Goal: Information Seeking & Learning: Learn about a topic

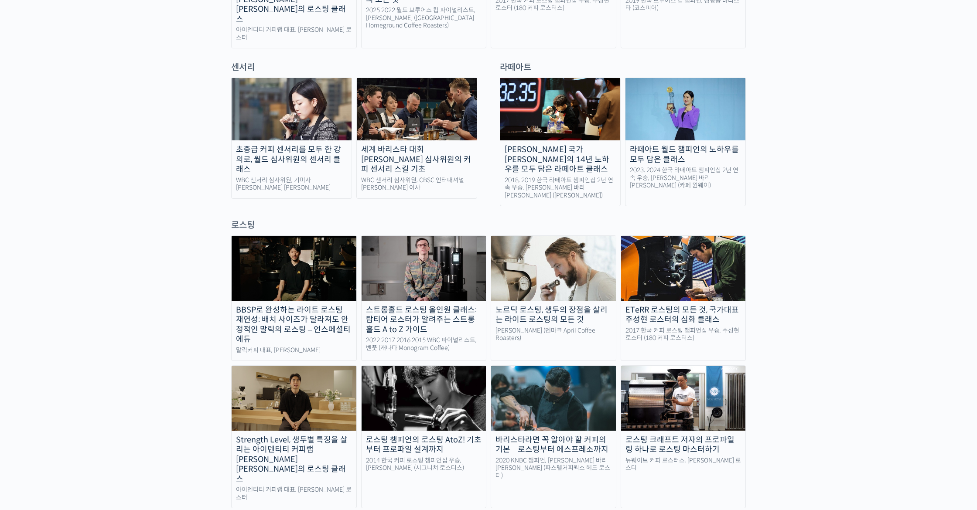
scroll to position [592, 0]
click at [575, 251] on img at bounding box center [553, 267] width 125 height 65
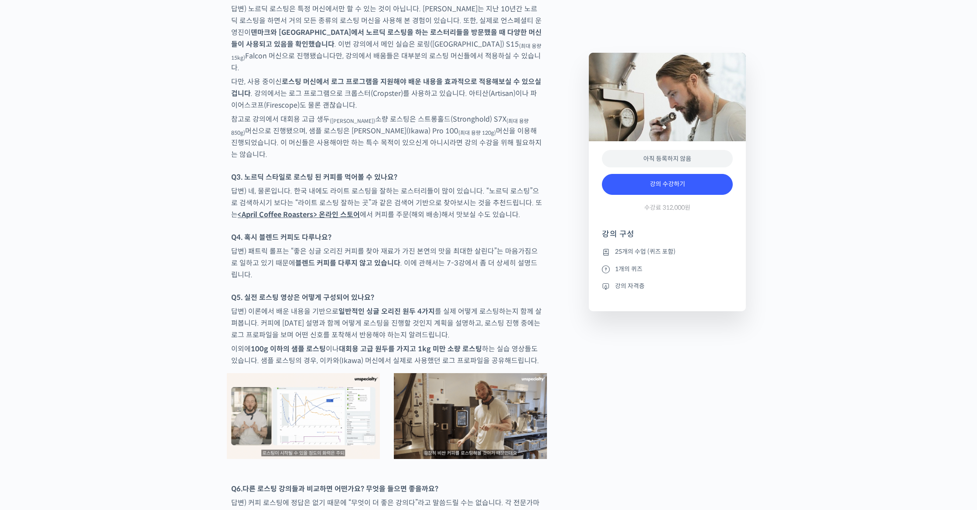
scroll to position [3869, 0]
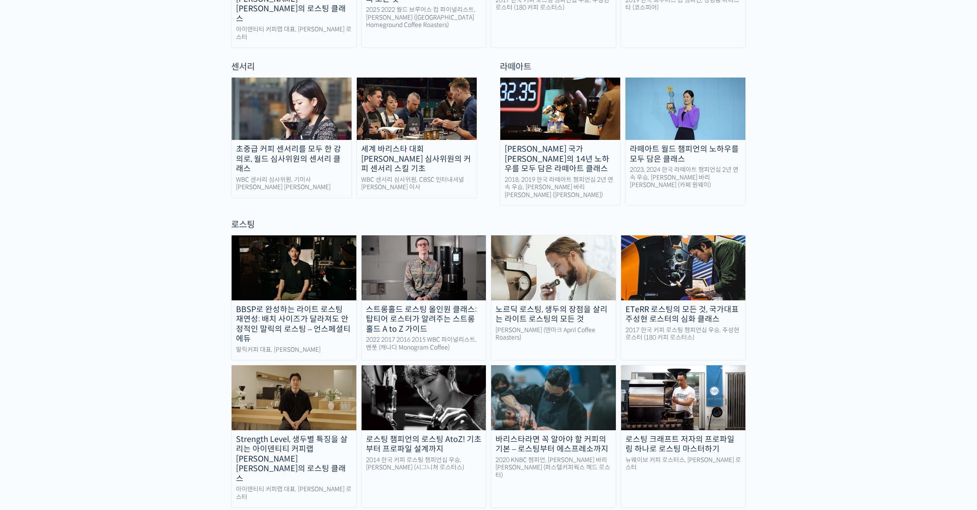
click at [416, 239] on img at bounding box center [423, 267] width 125 height 65
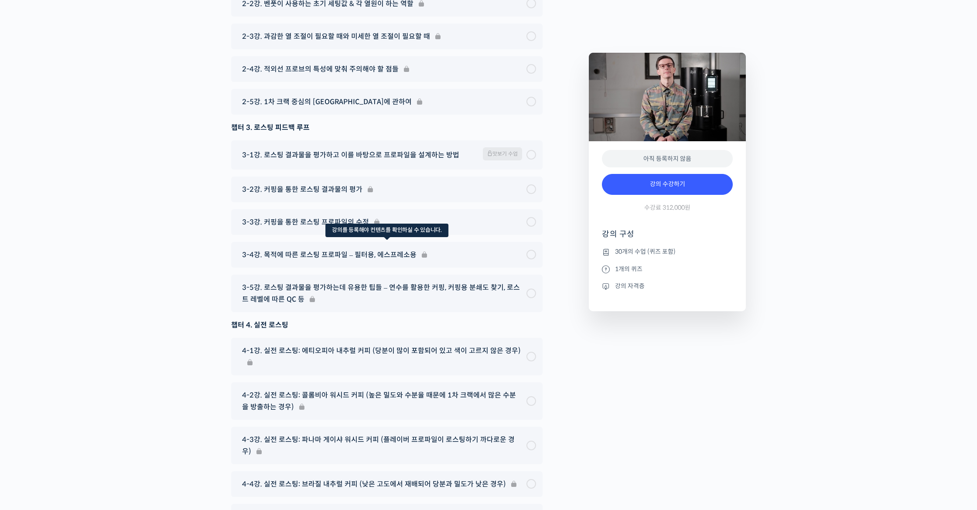
scroll to position [4510, 0]
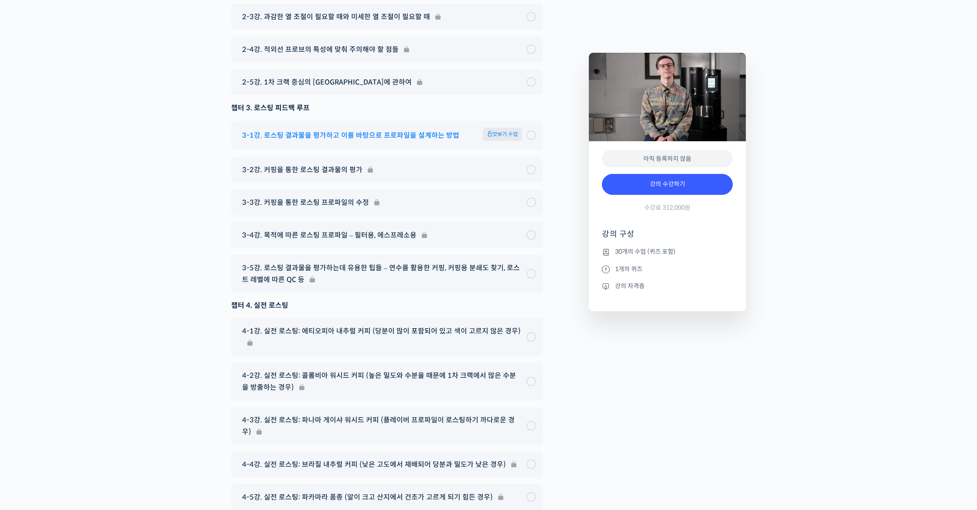
click at [410, 141] on span "3-1강. 로스팅 결과물을 평가하고 이를 바탕으로 프로파일을 설계하는 방법" at bounding box center [350, 135] width 217 height 12
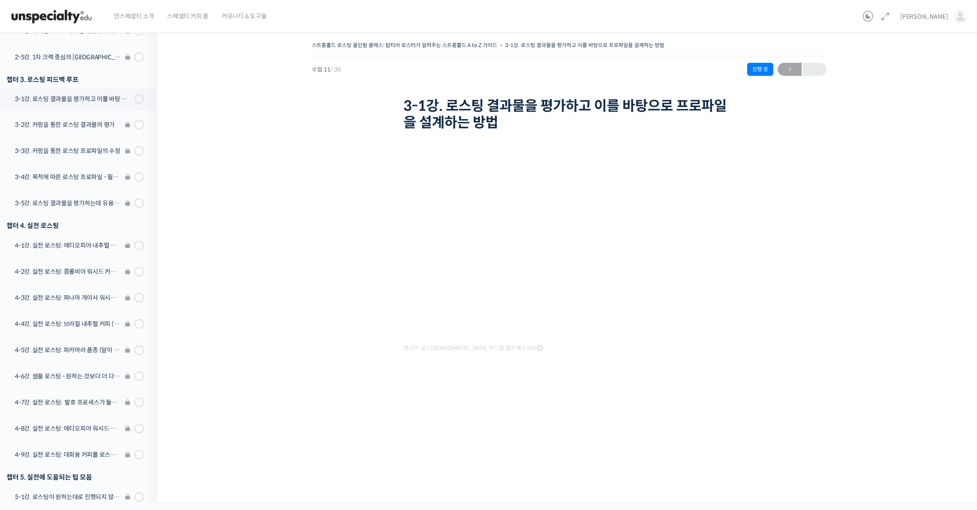
scroll to position [418, 0]
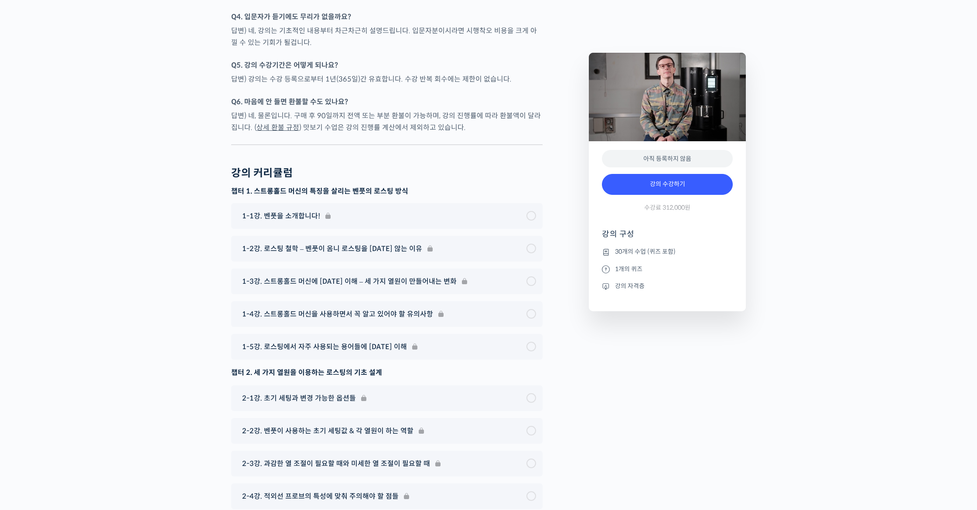
scroll to position [3885, 0]
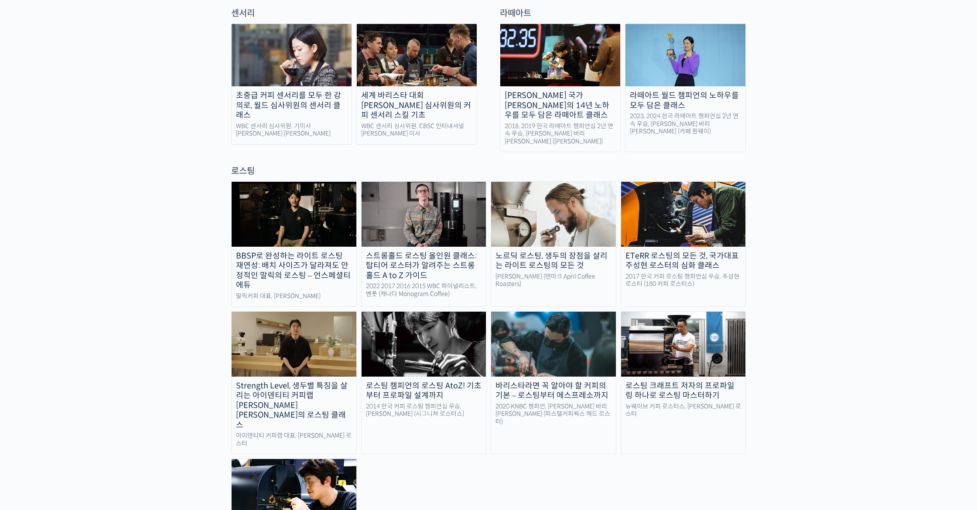
scroll to position [649, 0]
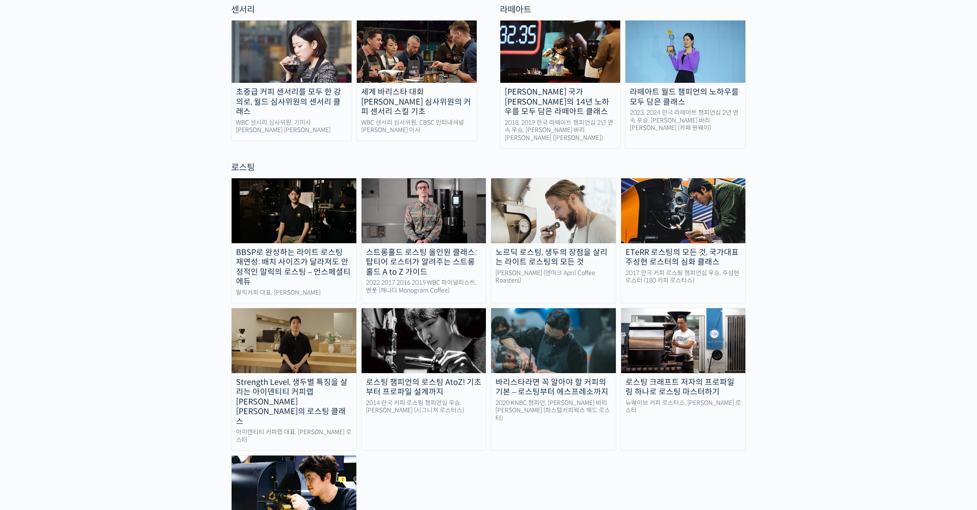
click at [549, 178] on img at bounding box center [553, 210] width 125 height 65
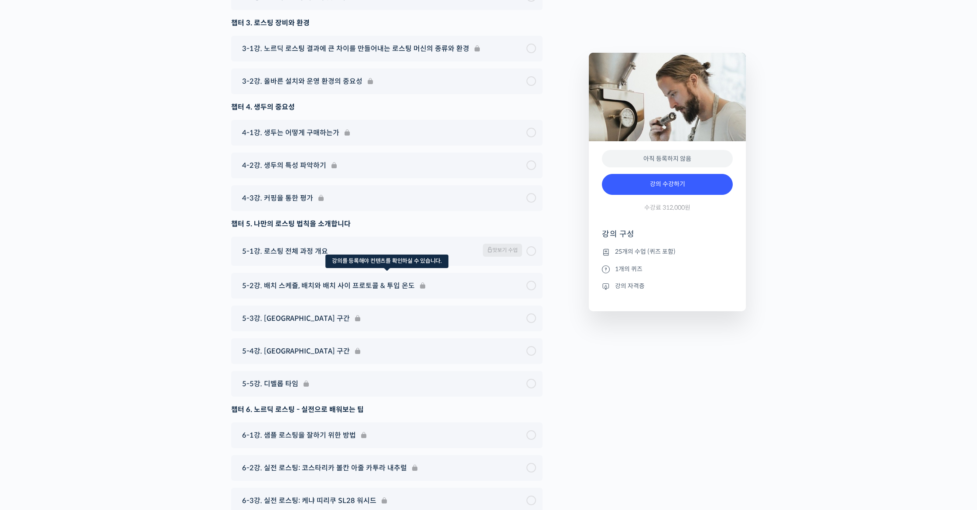
scroll to position [4799, 0]
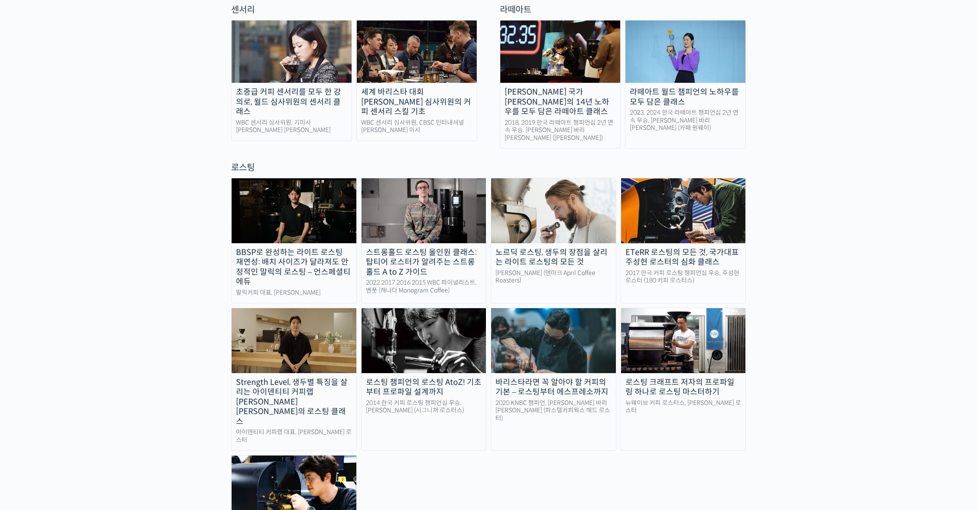
click at [650, 308] on img at bounding box center [683, 340] width 125 height 65
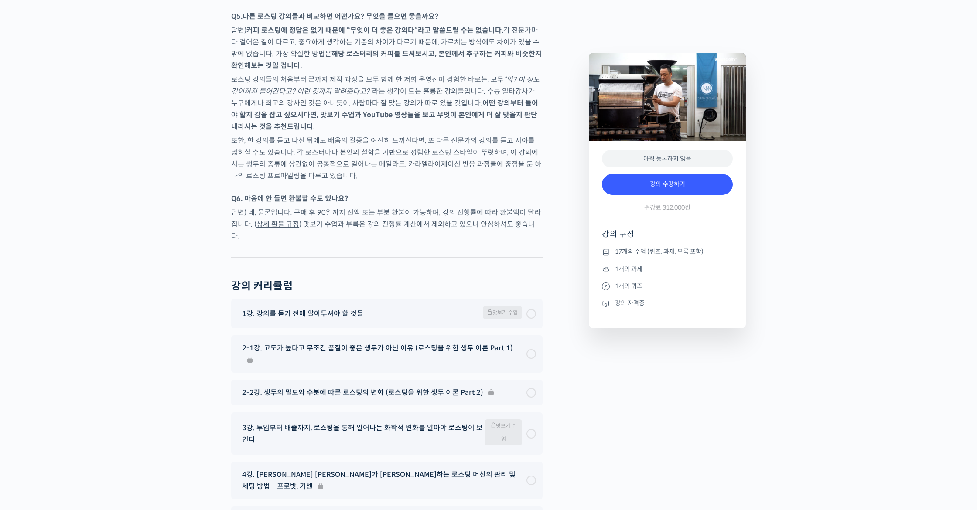
scroll to position [4222, 0]
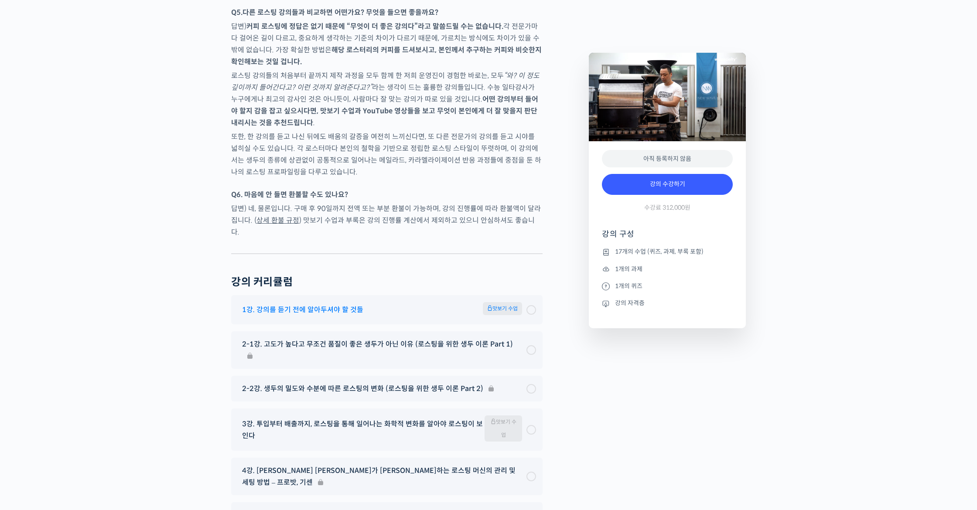
click at [324, 304] on span "1강. 강의를 듣기 전에 알아두셔야 할 것들" at bounding box center [302, 310] width 121 height 12
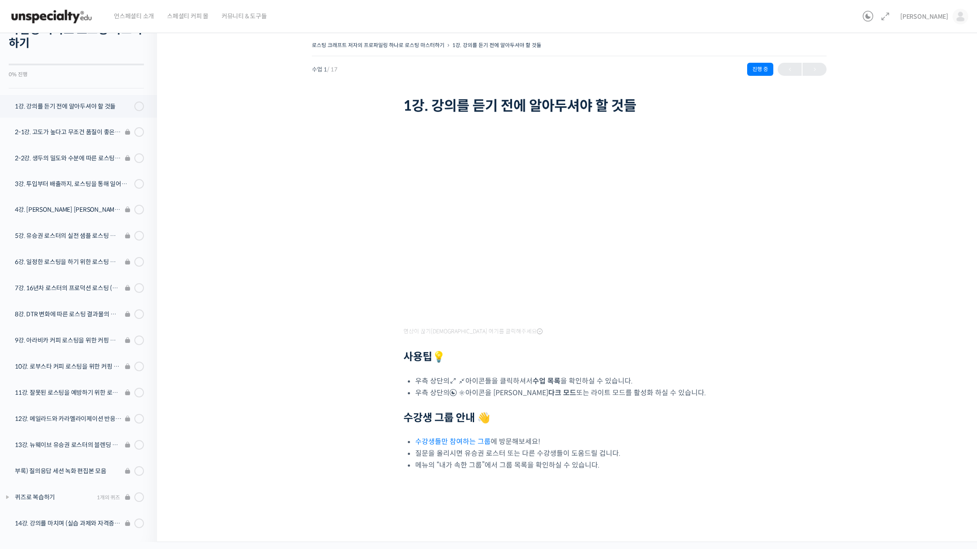
scroll to position [49, 0]
